Goal: Task Accomplishment & Management: Manage account settings

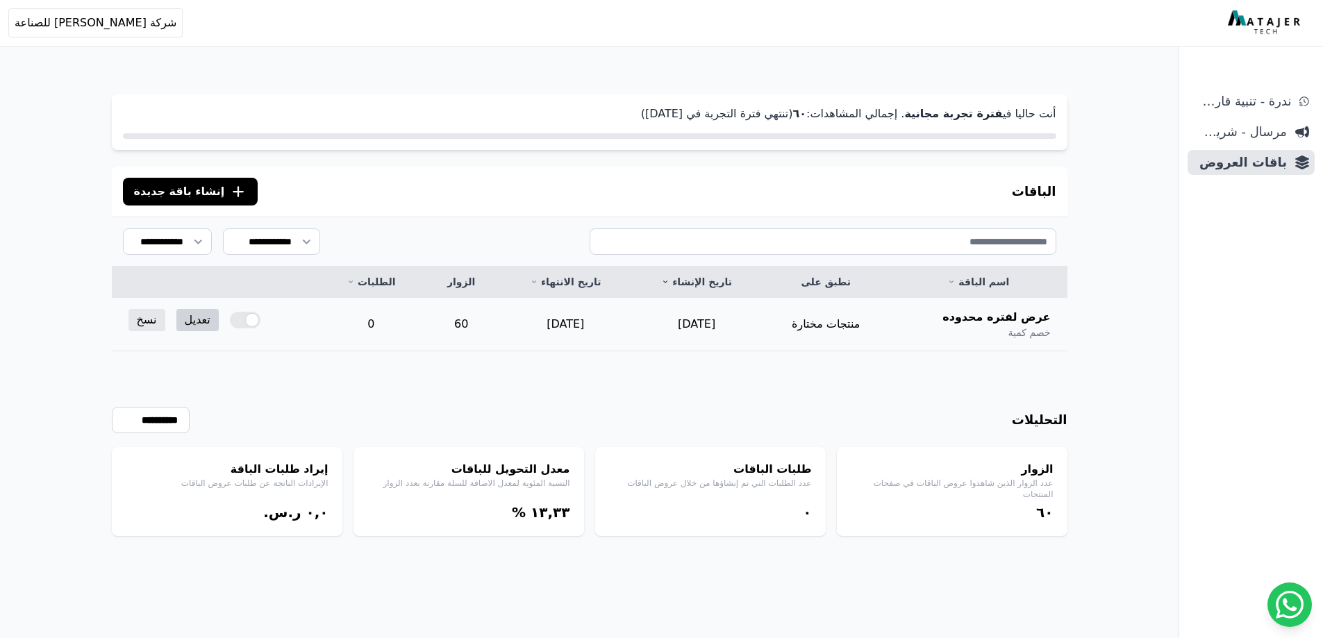
click at [192, 323] on link "تعديل" at bounding box center [197, 320] width 42 height 22
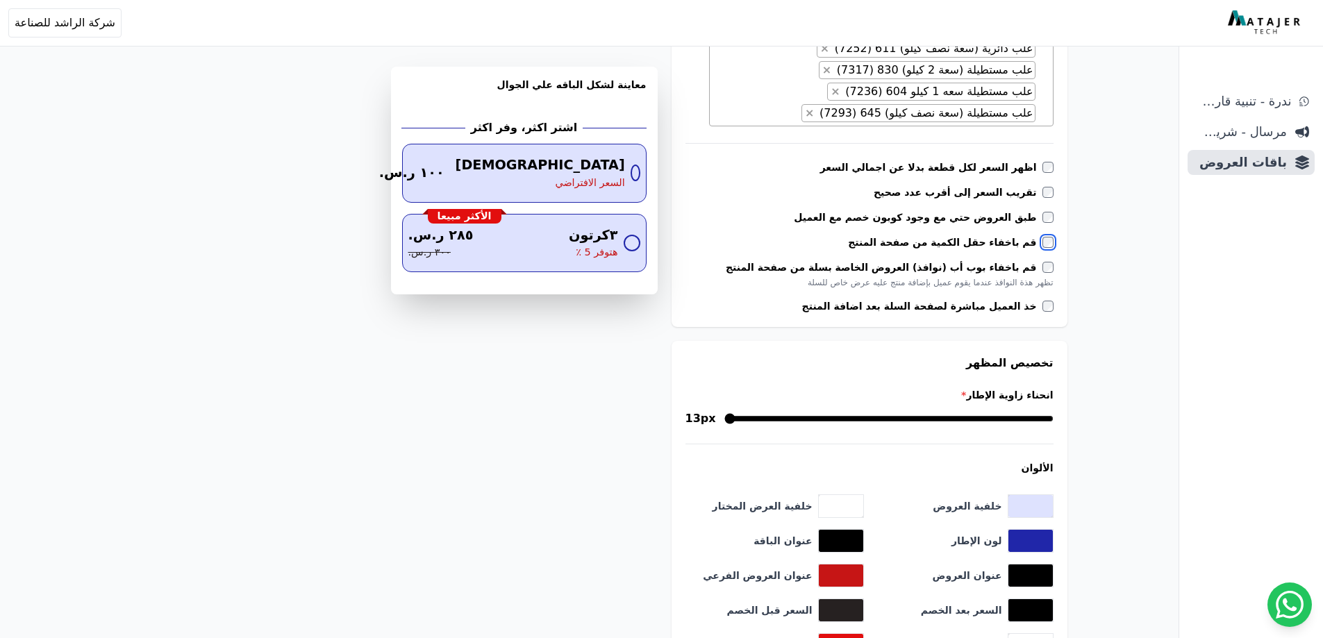
scroll to position [764, 0]
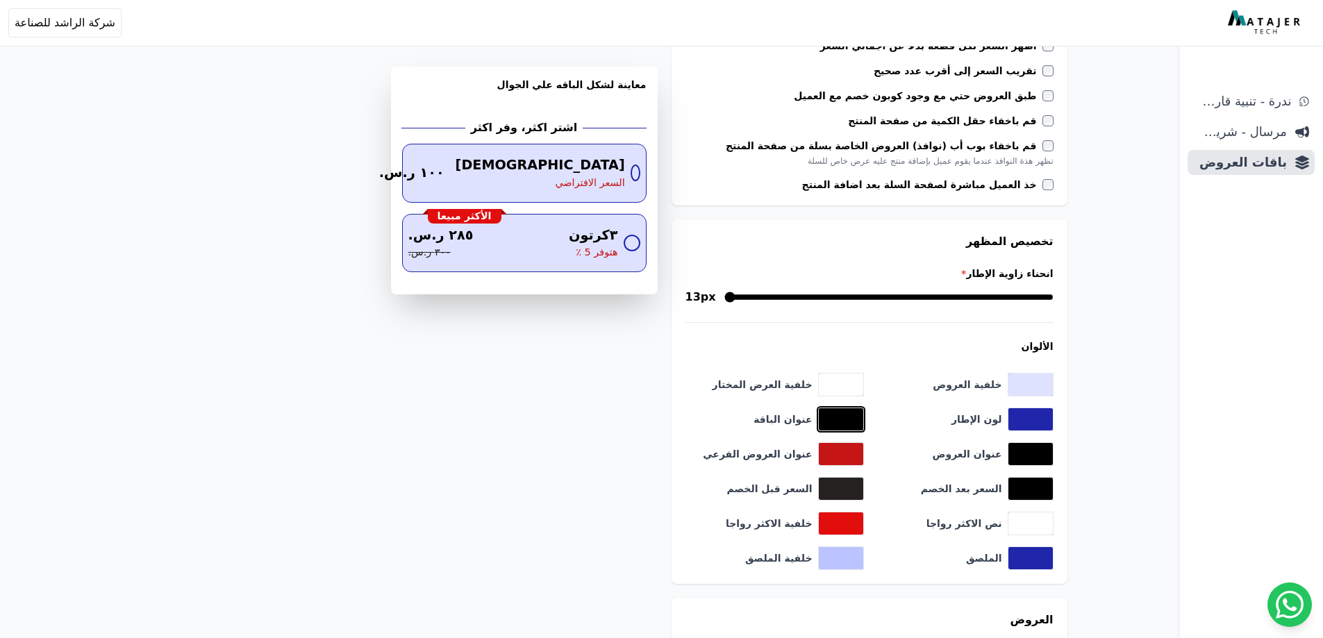
click at [842, 414] on button "toggle color picker dialog" at bounding box center [841, 419] width 44 height 22
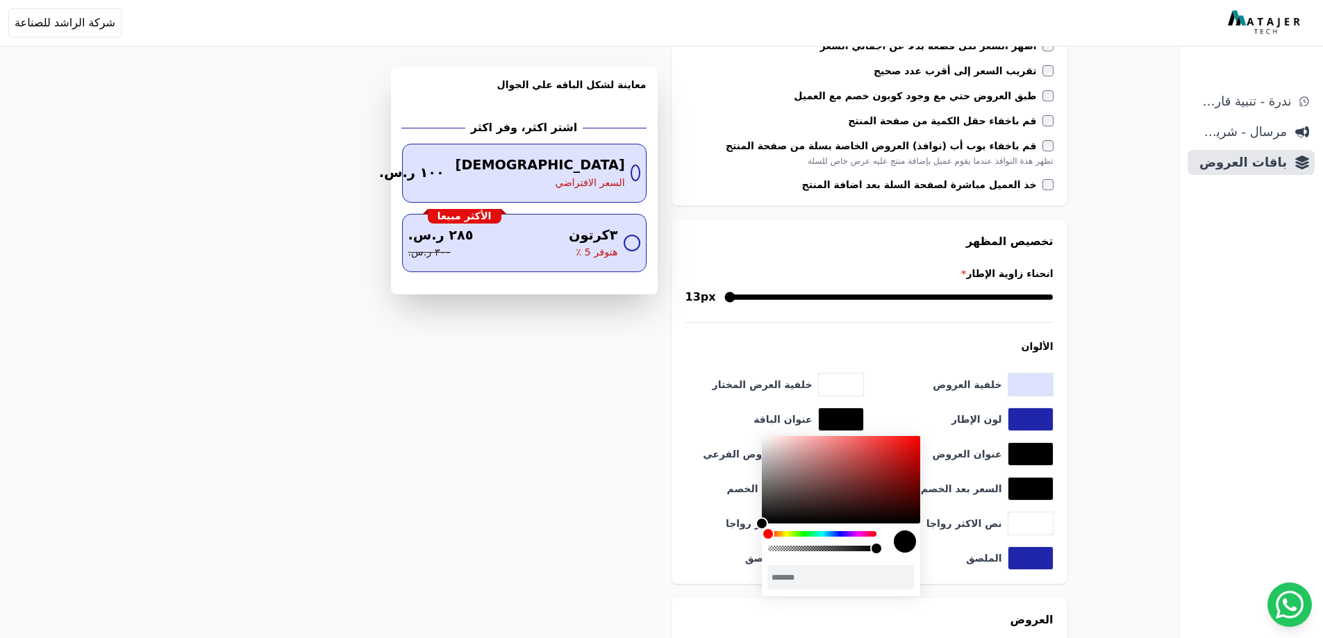
click at [910, 542] on div "color picker dialog" at bounding box center [905, 542] width 22 height 22
click at [701, 443] on div "عنوان العروض الفرعي *******" at bounding box center [774, 454] width 178 height 24
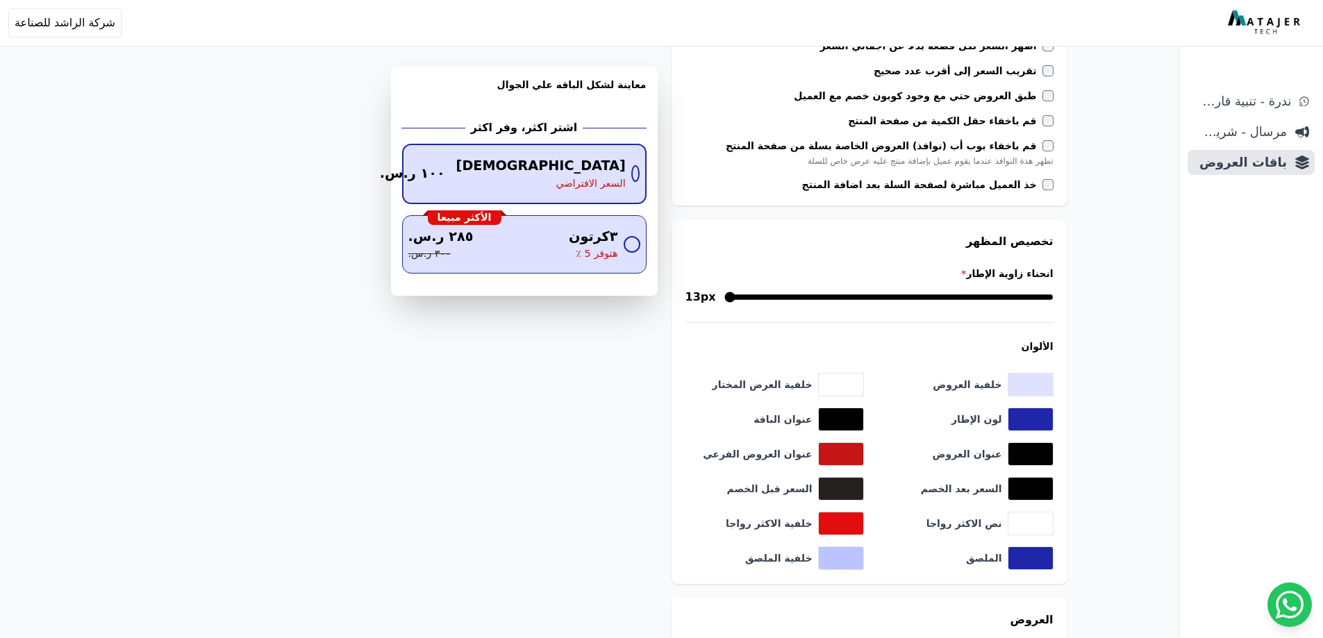
click at [580, 185] on span "السعر الافتراضي" at bounding box center [590, 183] width 69 height 15
click at [853, 451] on button "toggle color picker dialog" at bounding box center [841, 454] width 44 height 22
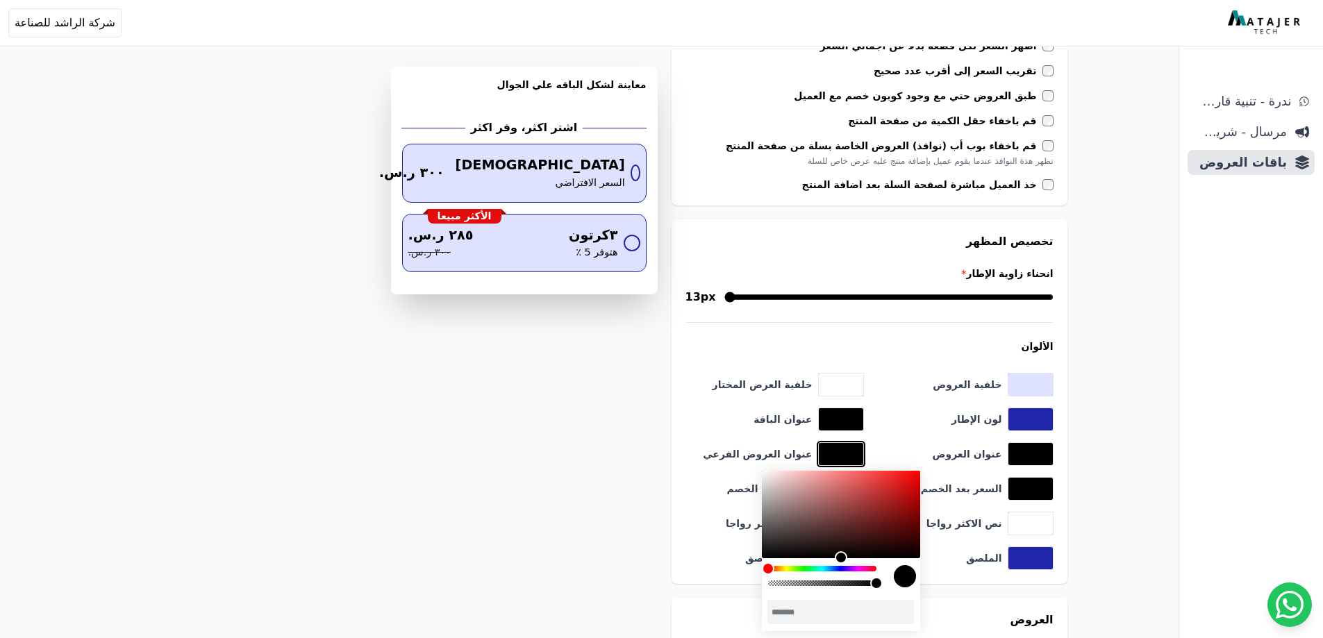
click at [869, 558] on div "color selection area" at bounding box center [841, 514] width 158 height 87
click at [812, 571] on div "hue selection slider" at bounding box center [822, 569] width 108 height 6
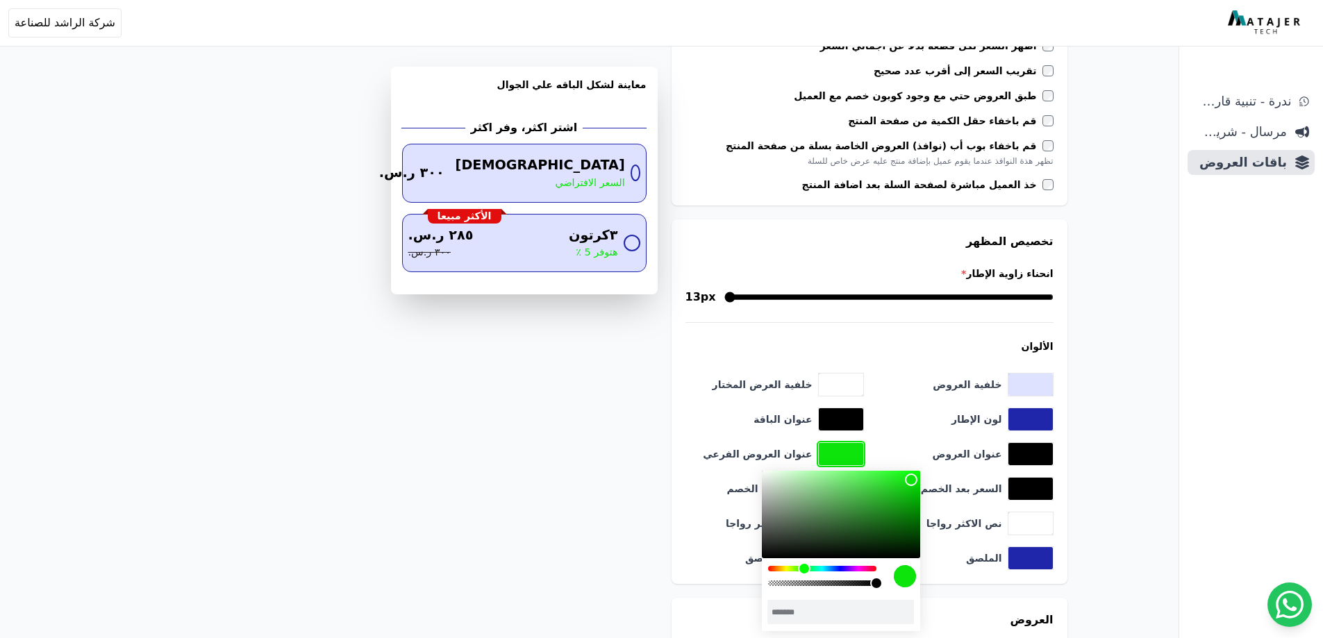
click at [911, 480] on div "color picker dialog" at bounding box center [841, 514] width 158 height 87
click at [860, 581] on div "color picker dialog" at bounding box center [822, 584] width 108 height 6
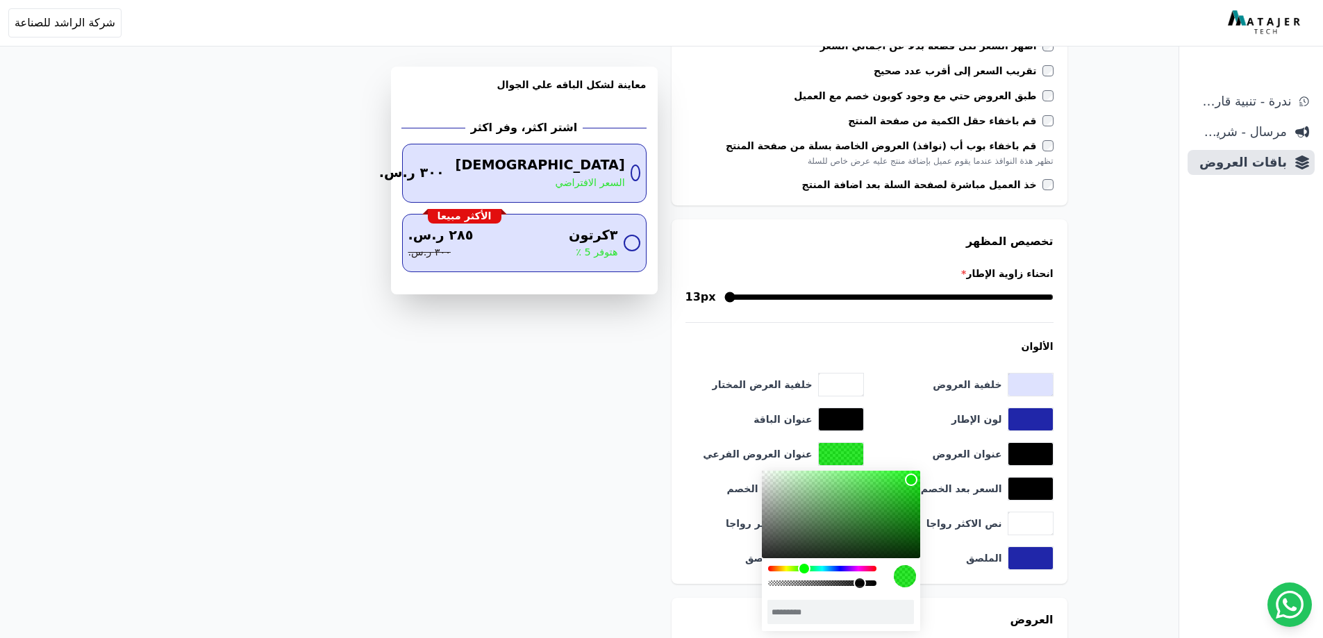
click at [838, 574] on div "color picker dialog" at bounding box center [841, 529] width 158 height 117
click at [838, 575] on div "color picker dialog" at bounding box center [841, 529] width 158 height 117
type input "*********"
click at [778, 547] on div "color picker dialog" at bounding box center [841, 514] width 158 height 87
click at [703, 417] on div "عنوان الباقة *******" at bounding box center [774, 420] width 178 height 24
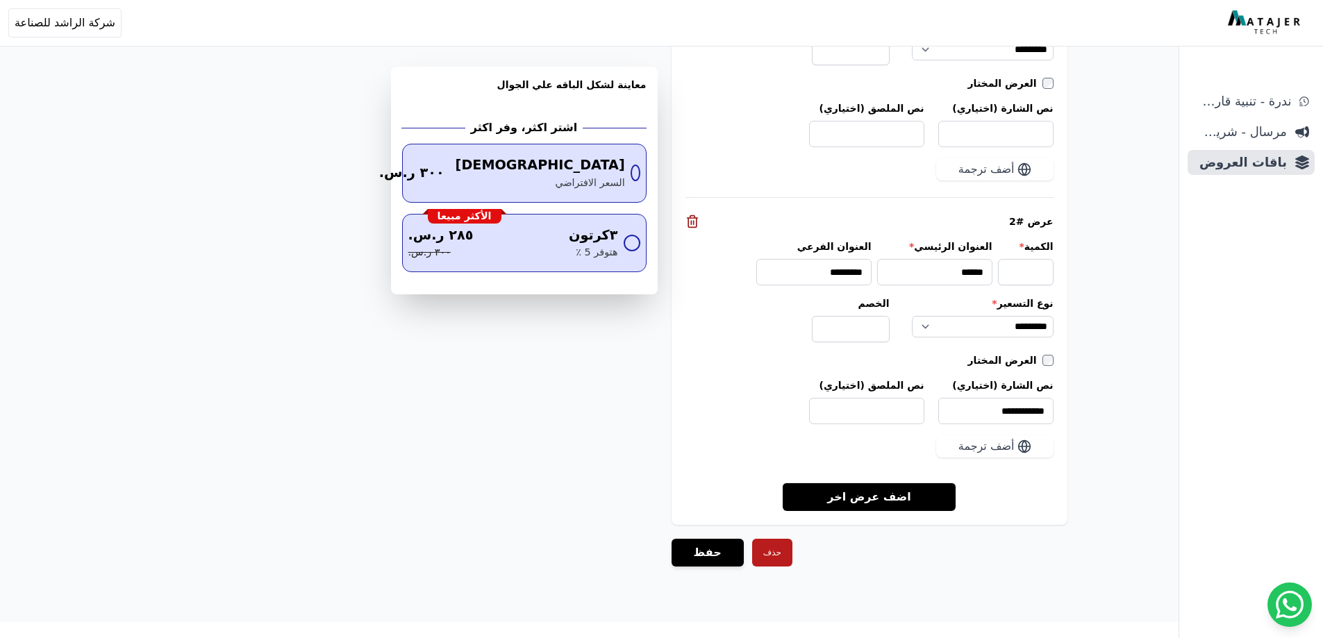
scroll to position [1489, 0]
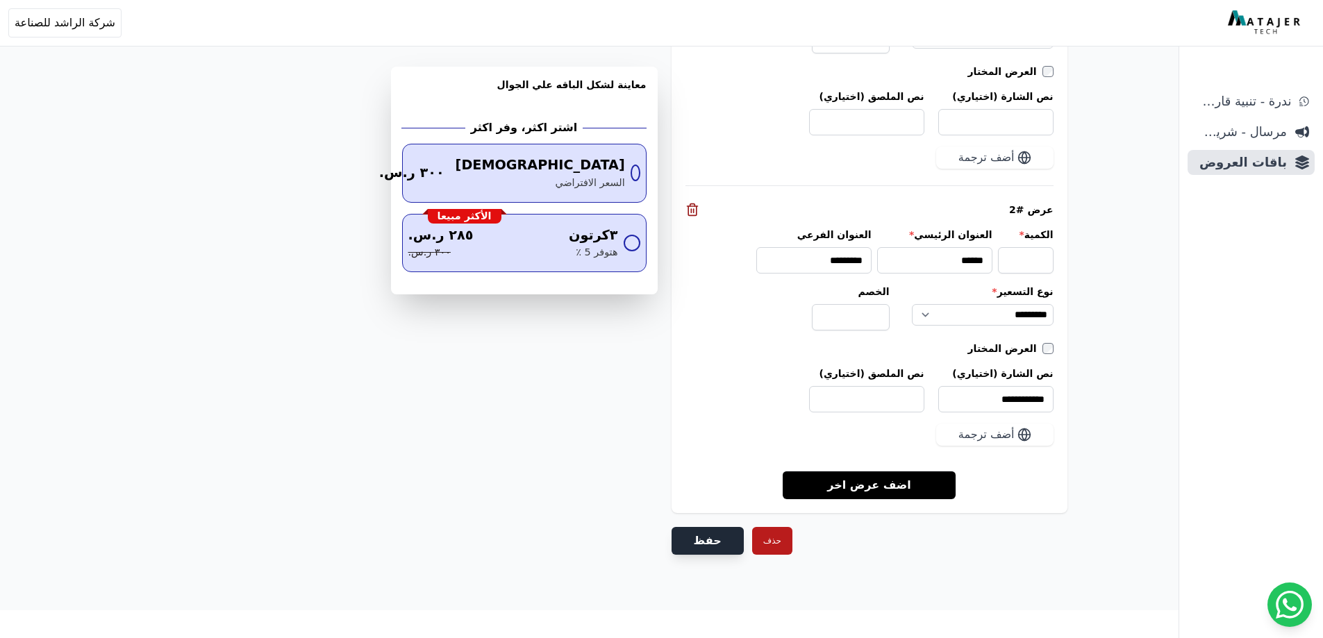
click at [712, 545] on button "حفظ" at bounding box center [707, 541] width 72 height 28
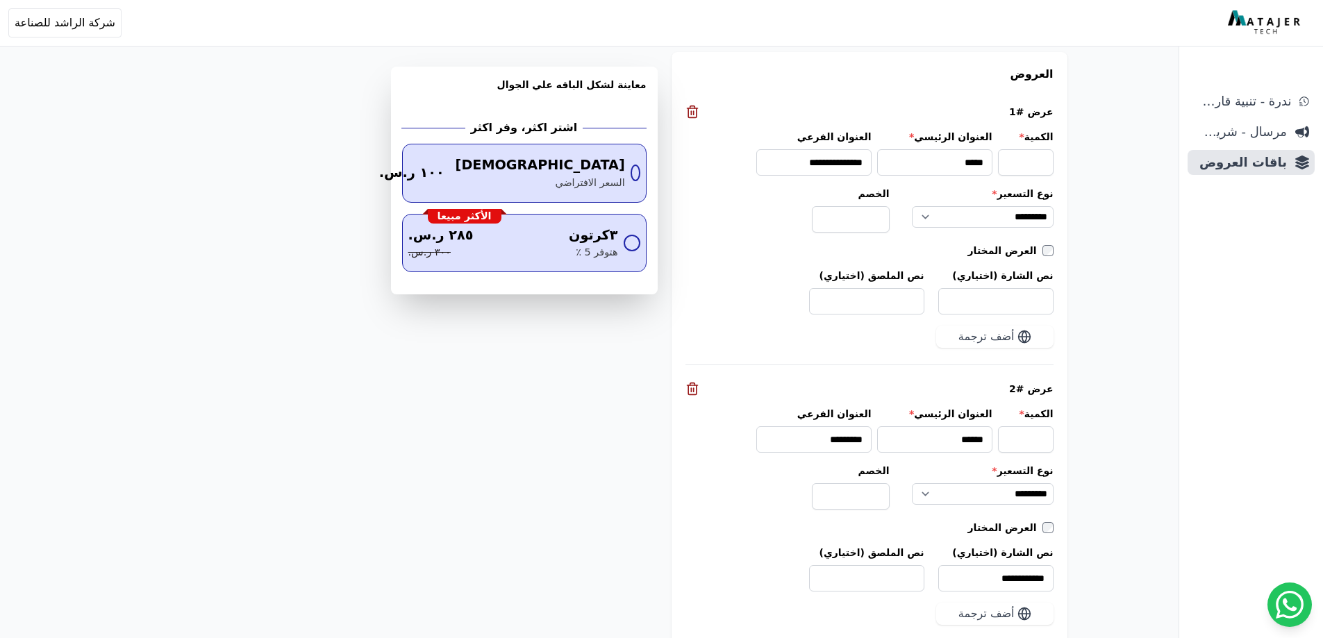
scroll to position [1528, 0]
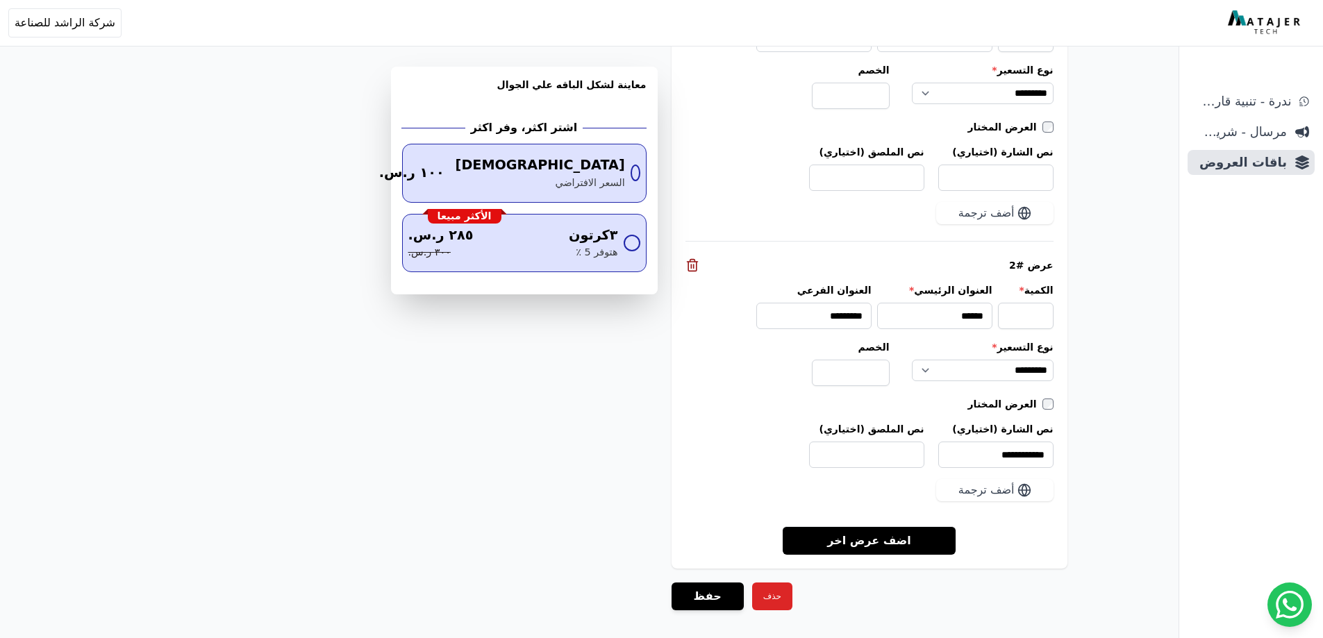
click at [771, 592] on button "حذف" at bounding box center [772, 597] width 40 height 28
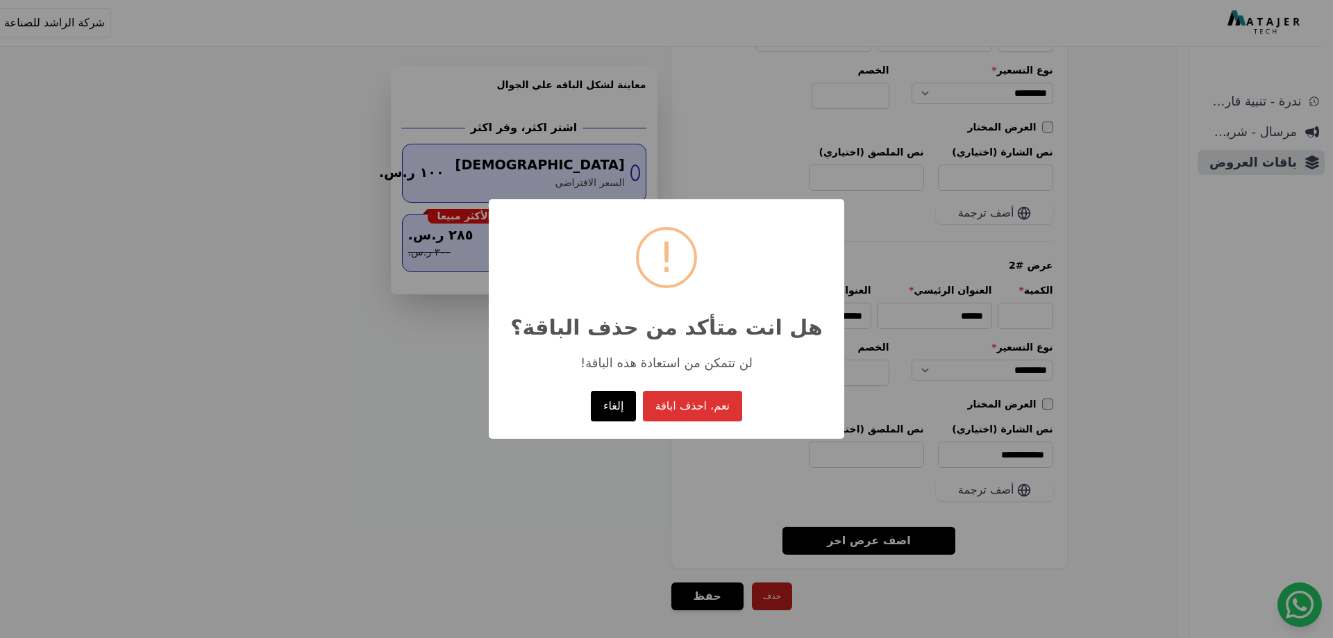
click at [607, 410] on button "إلغاء" at bounding box center [613, 406] width 45 height 31
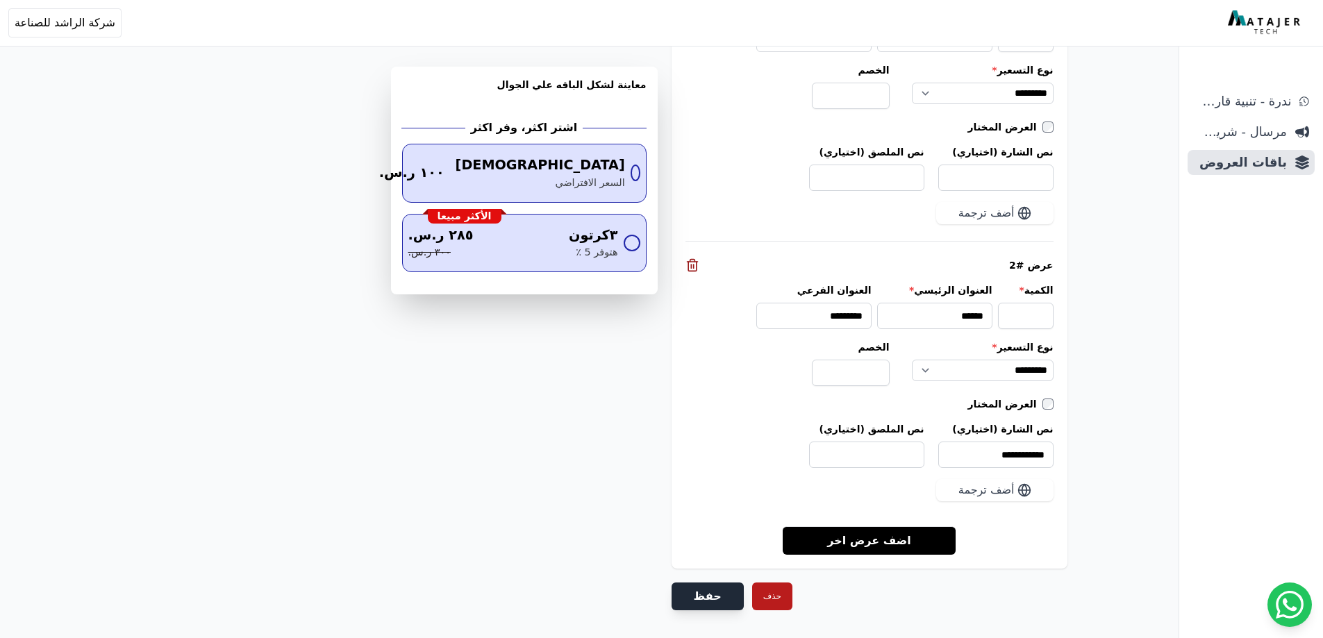
click at [701, 584] on button "حفظ" at bounding box center [707, 597] width 72 height 28
